Goal: Find specific page/section: Find specific page/section

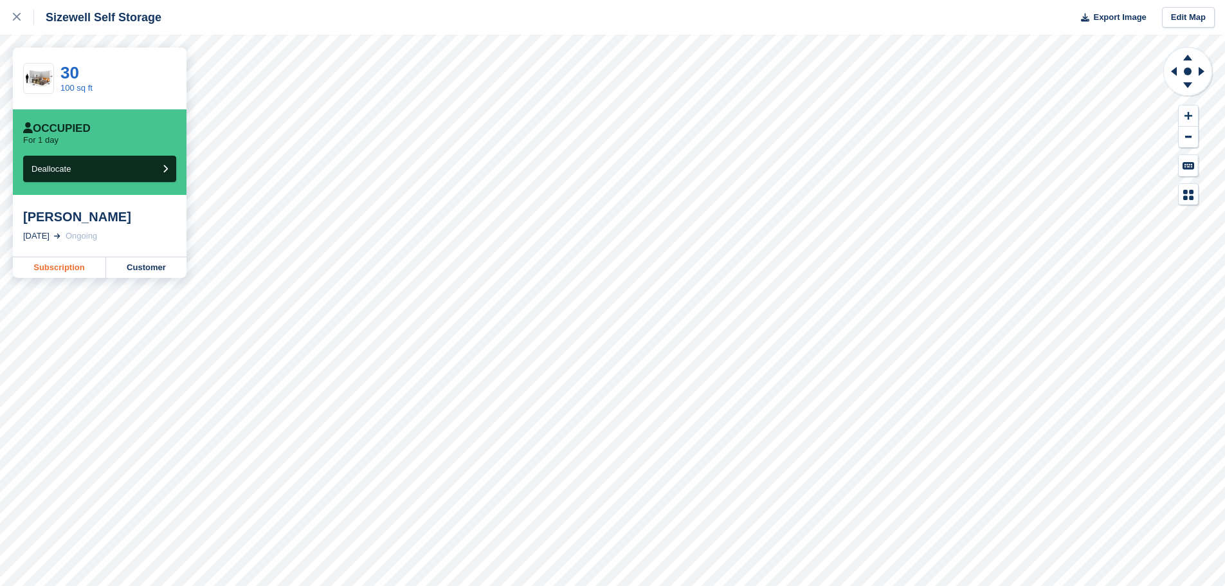
click at [69, 267] on link "Subscription" at bounding box center [59, 267] width 93 height 21
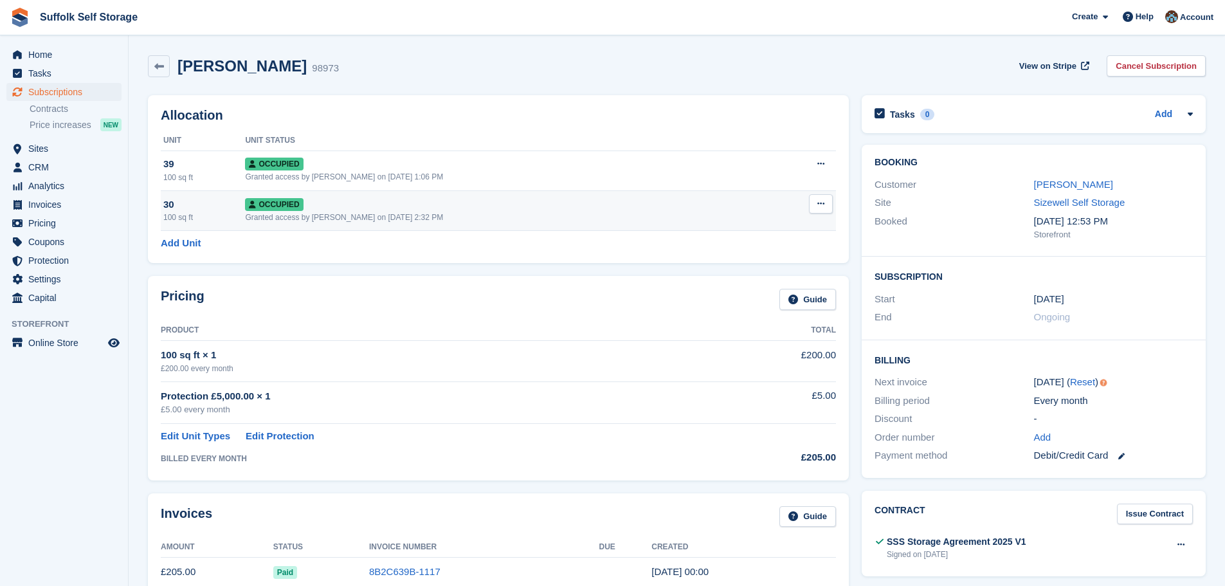
click at [821, 207] on icon at bounding box center [820, 203] width 7 height 8
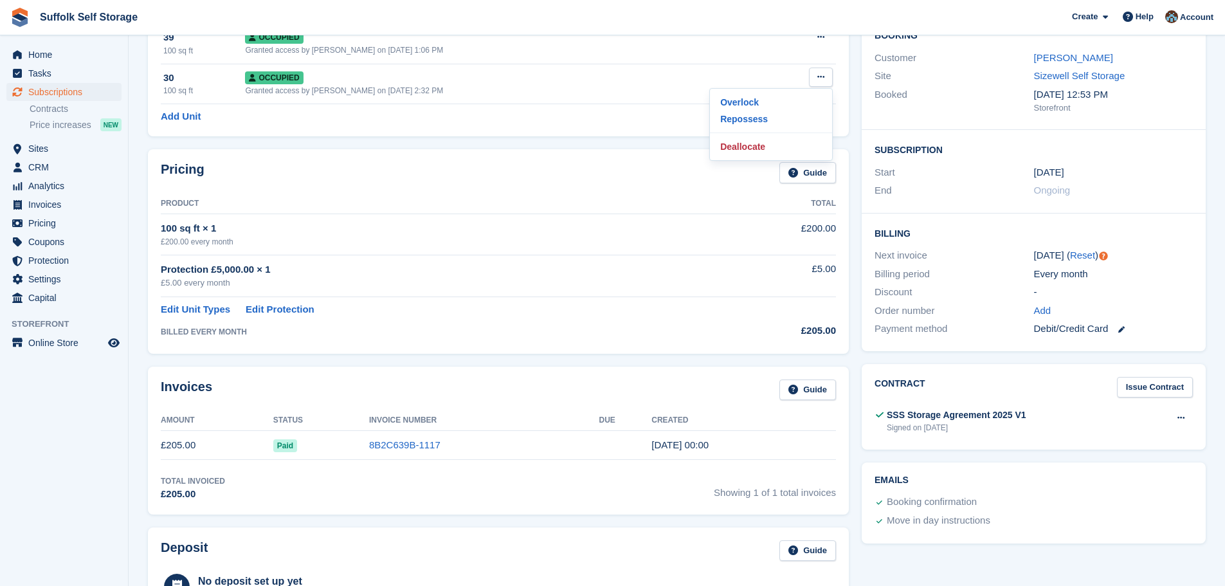
scroll to position [64, 0]
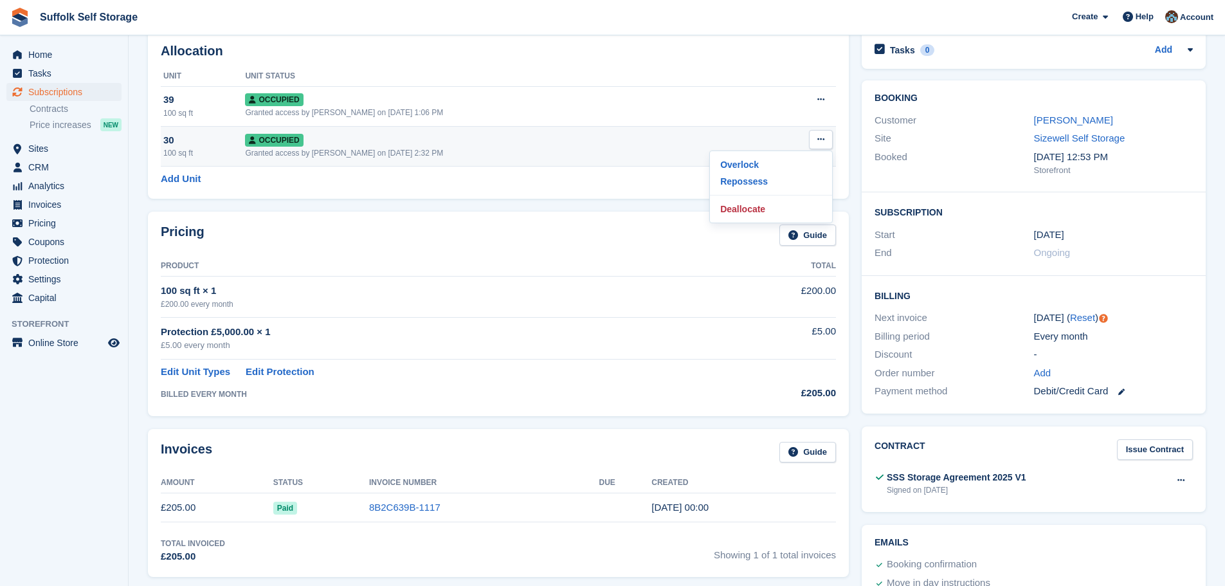
click at [267, 145] on span "Occupied" at bounding box center [274, 140] width 58 height 13
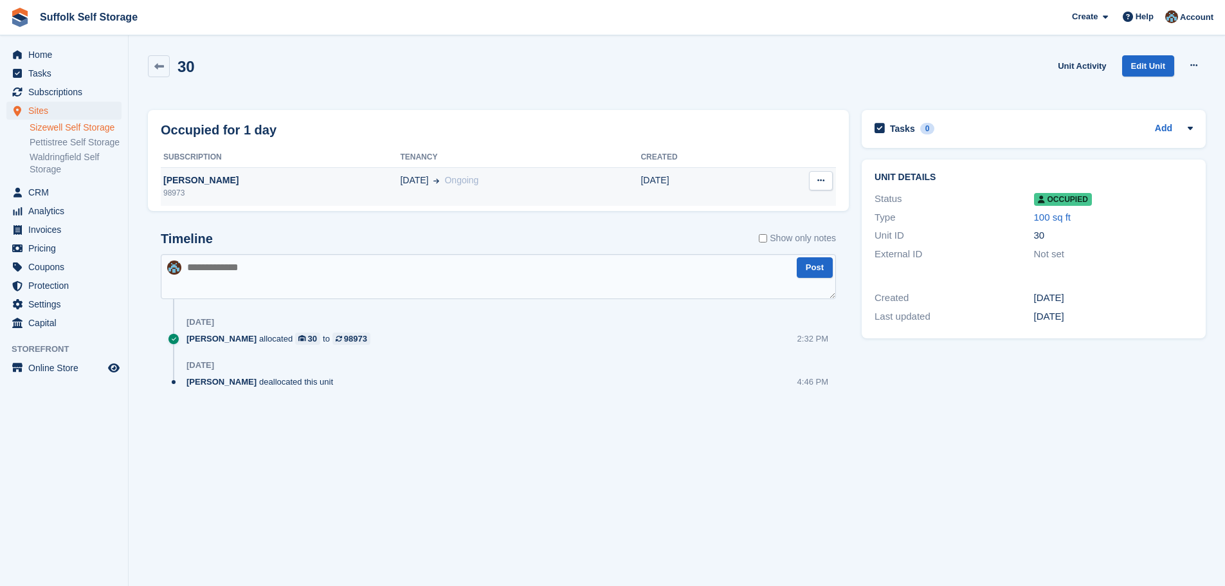
click at [820, 178] on icon at bounding box center [820, 180] width 7 height 8
click at [157, 69] on icon at bounding box center [159, 67] width 10 height 10
click at [191, 174] on div "[PERSON_NAME]" at bounding box center [280, 181] width 239 height 14
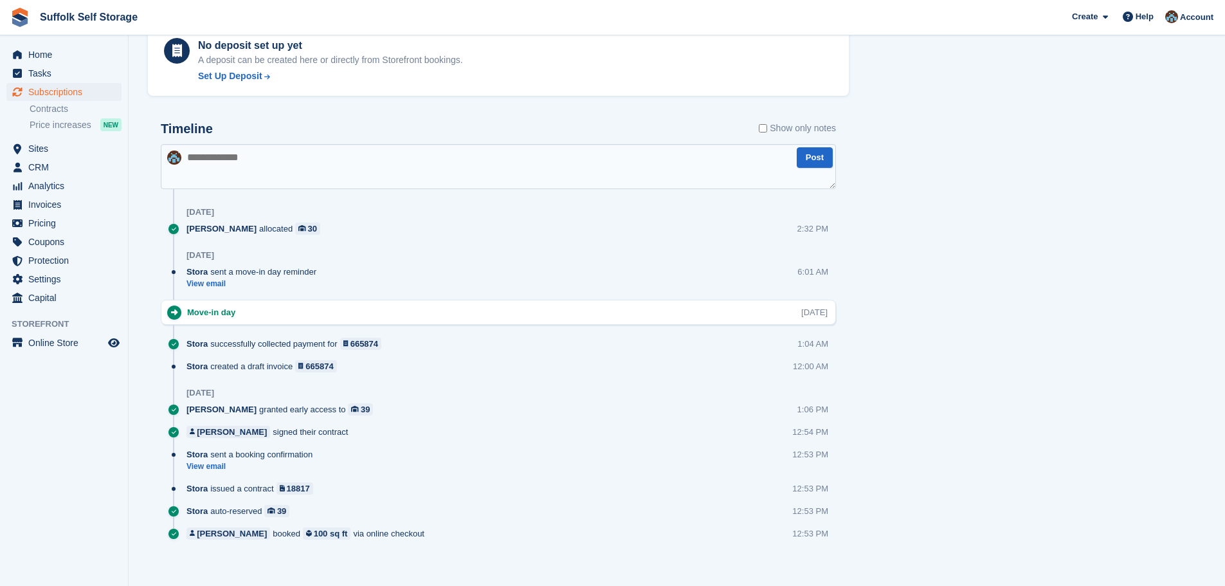
scroll to position [671, 0]
